Goal: Task Accomplishment & Management: Use online tool/utility

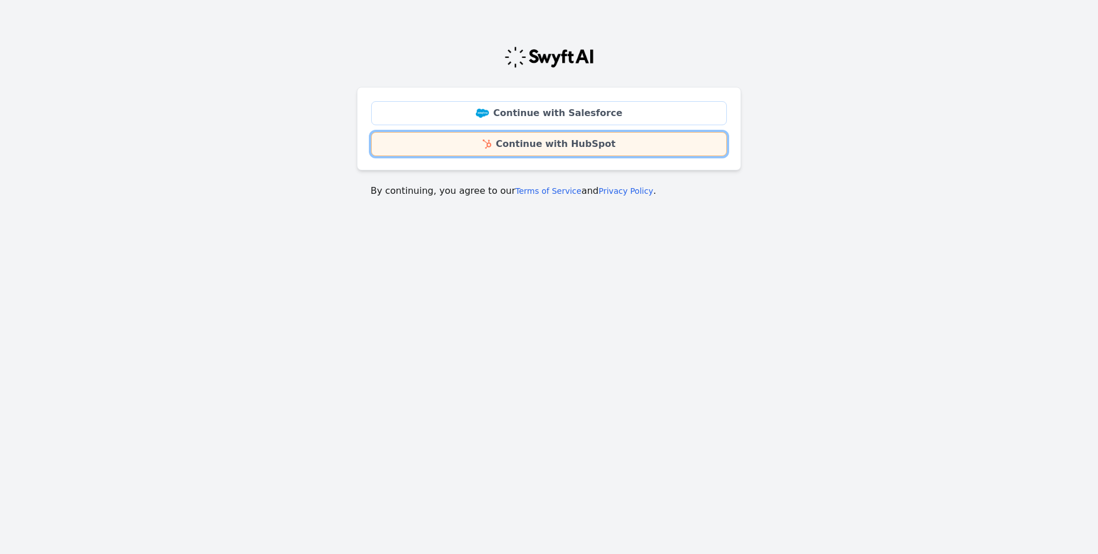
click at [544, 138] on link "Continue with HubSpot" at bounding box center [549, 144] width 356 height 24
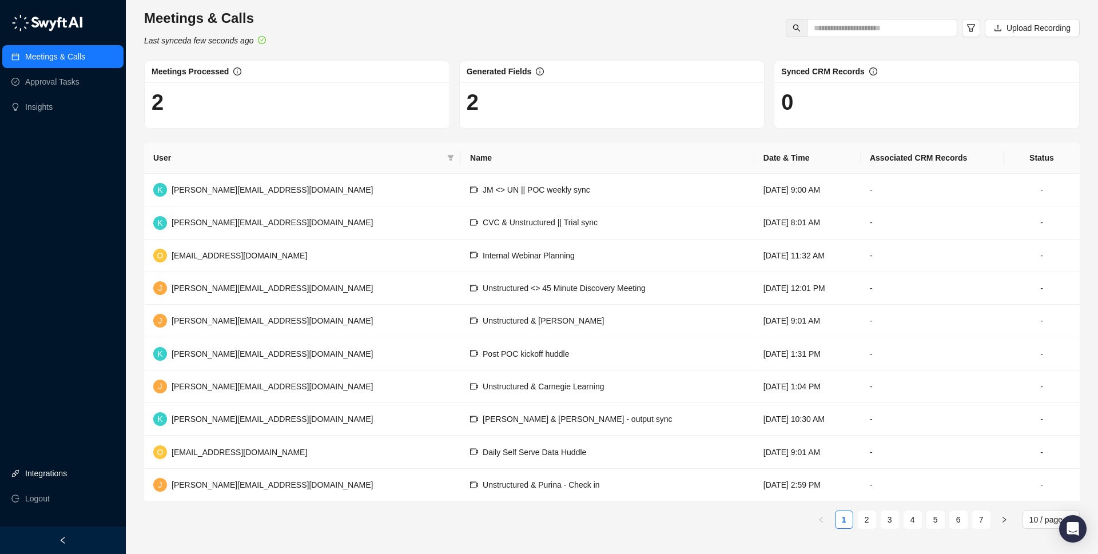
click at [43, 468] on link "Integrations" at bounding box center [46, 473] width 42 height 23
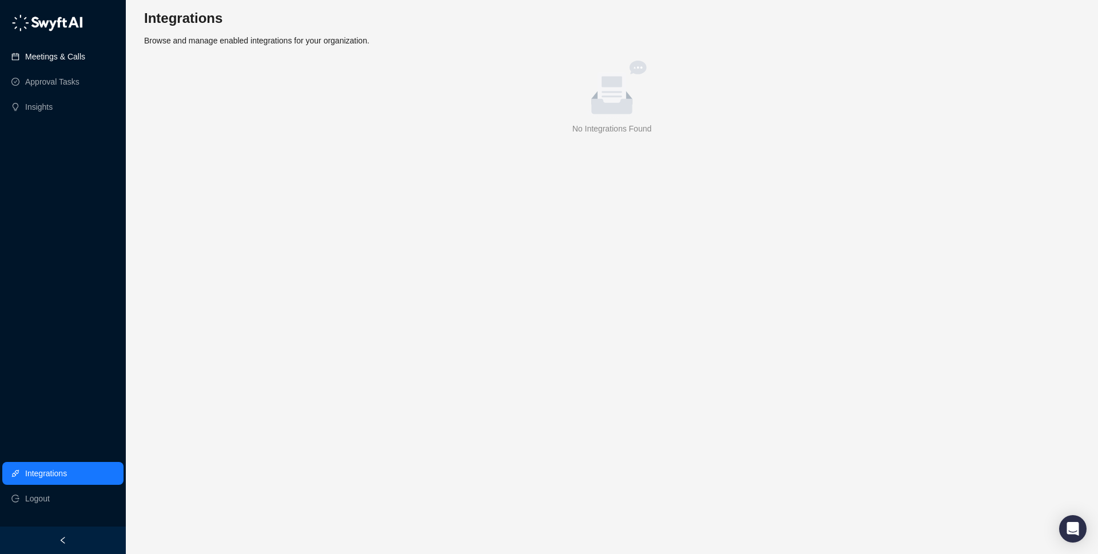
click at [58, 63] on link "Meetings & Calls" at bounding box center [55, 56] width 60 height 23
